Goal: Transaction & Acquisition: Purchase product/service

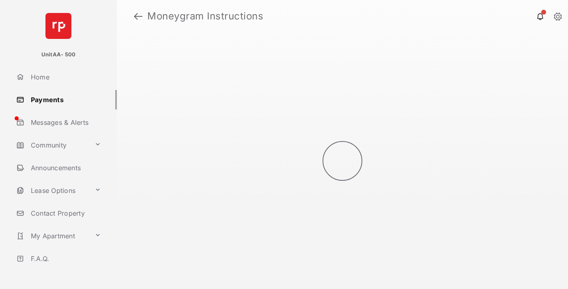
click at [138, 16] on link at bounding box center [138, 15] width 9 height 19
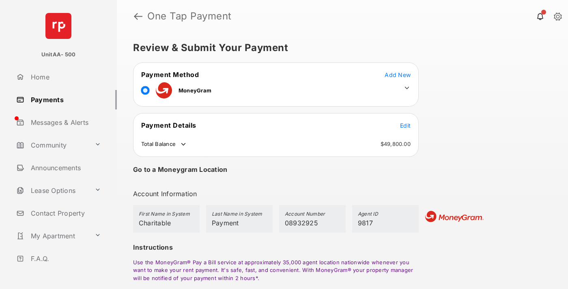
click at [406, 125] on span "Edit" at bounding box center [405, 125] width 11 height 7
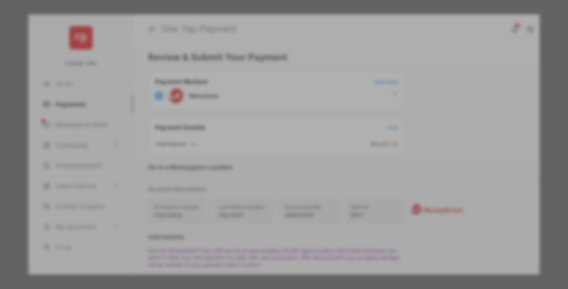
type input "****"
click at [257, 227] on button "Save" at bounding box center [256, 227] width 41 height 19
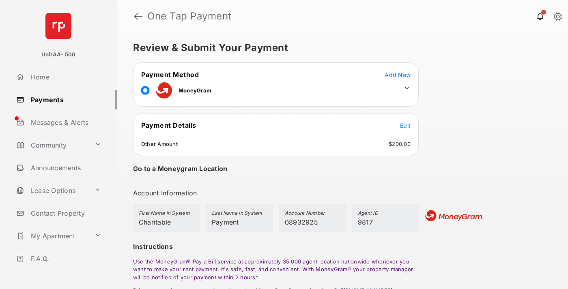
click at [407, 88] on icon at bounding box center [407, 87] width 7 height 7
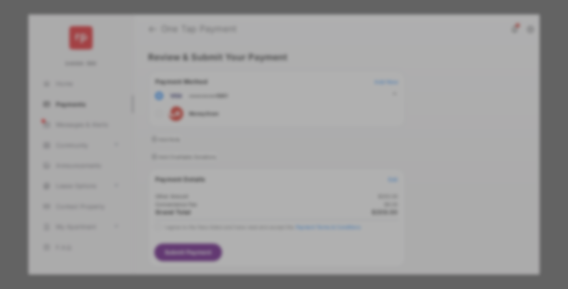
click at [282, 101] on div "Operation Smile" at bounding box center [281, 101] width 115 height 7
click at [259, 261] on button "Save" at bounding box center [260, 265] width 41 height 19
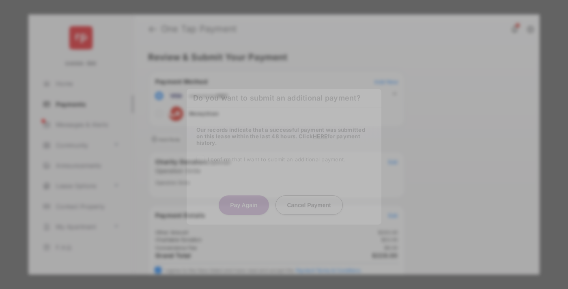
scroll to position [33, 0]
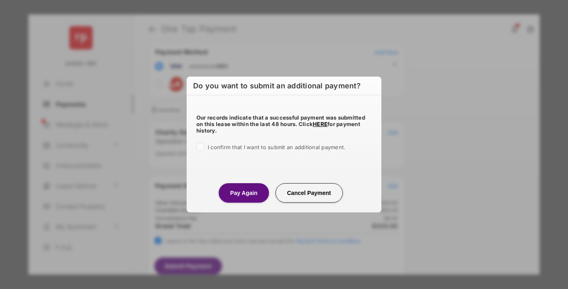
click at [244, 193] on button "Pay Again" at bounding box center [244, 192] width 50 height 19
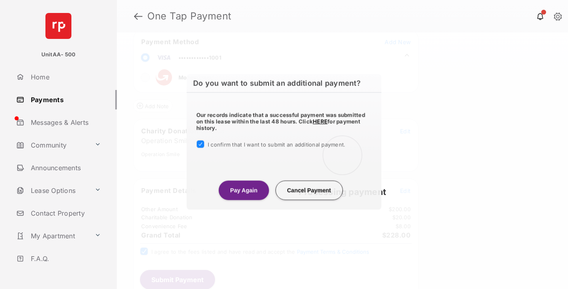
scroll to position [33, 0]
